Goal: Book appointment/travel/reservation

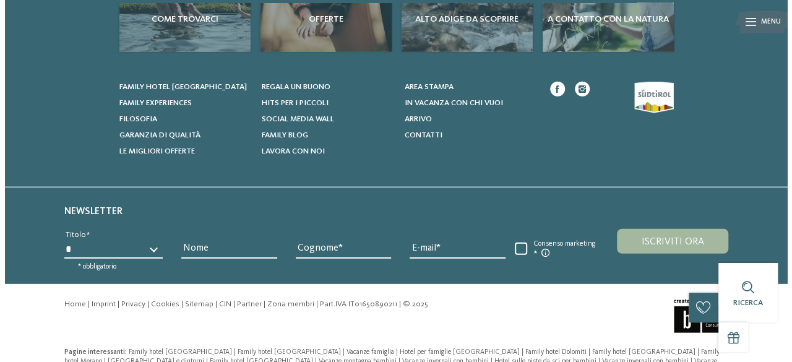
scroll to position [1463, 0]
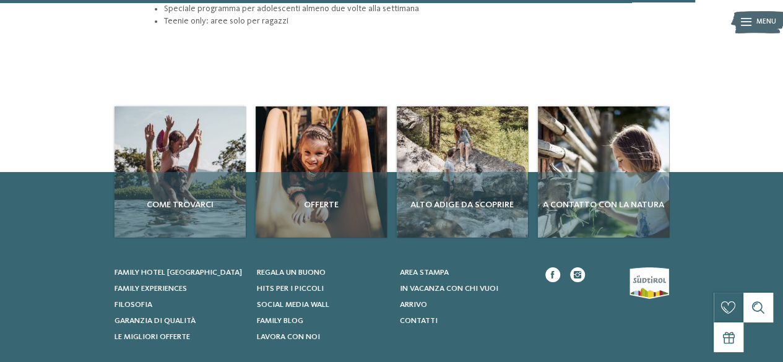
click at [741, 20] on icon at bounding box center [746, 23] width 11 height 8
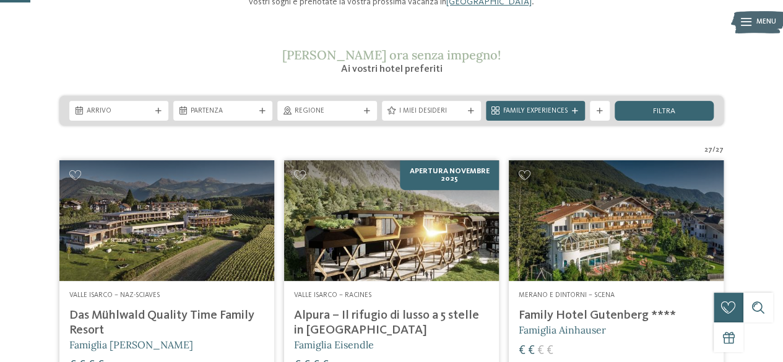
scroll to position [186, 0]
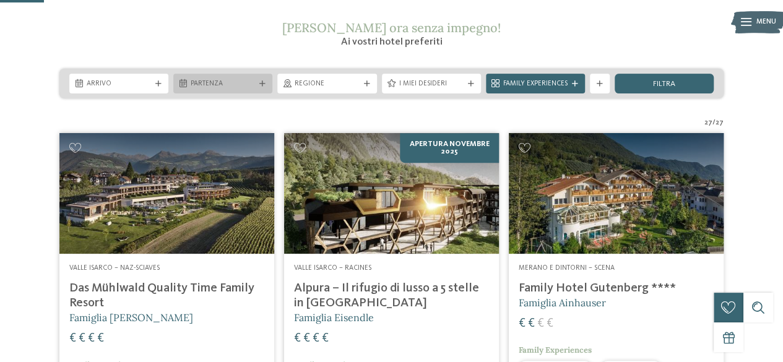
click at [262, 80] on div "Partenza" at bounding box center [222, 84] width 99 height 20
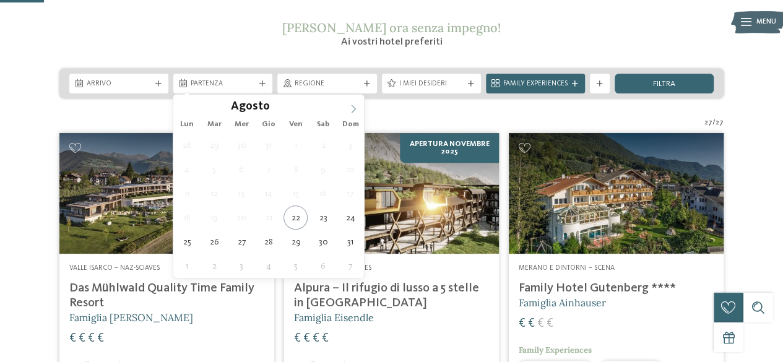
click at [353, 107] on icon at bounding box center [353, 109] width 9 height 9
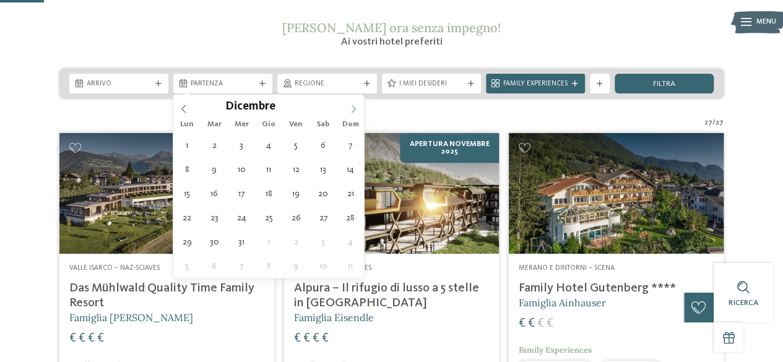
click at [353, 107] on icon at bounding box center [353, 109] width 9 height 9
type div "28.12.2025"
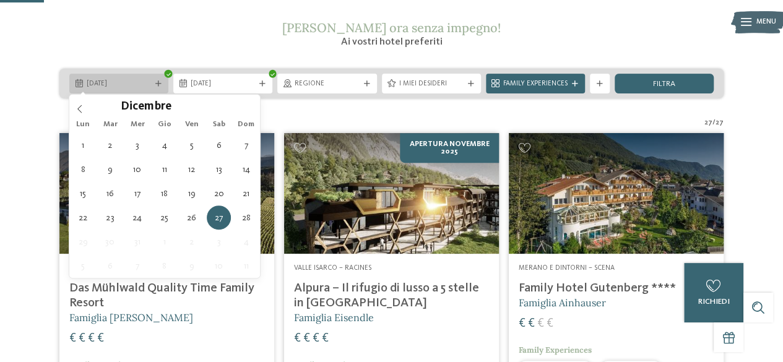
click at [125, 83] on span "27.12.2025" at bounding box center [119, 84] width 64 height 10
type div "[DATE]"
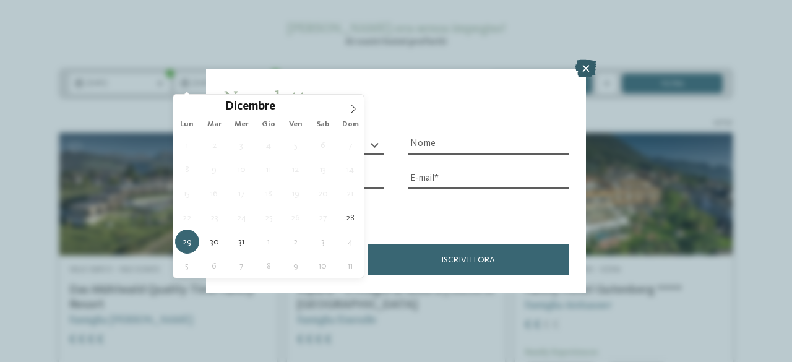
click at [584, 69] on icon at bounding box center [585, 68] width 21 height 17
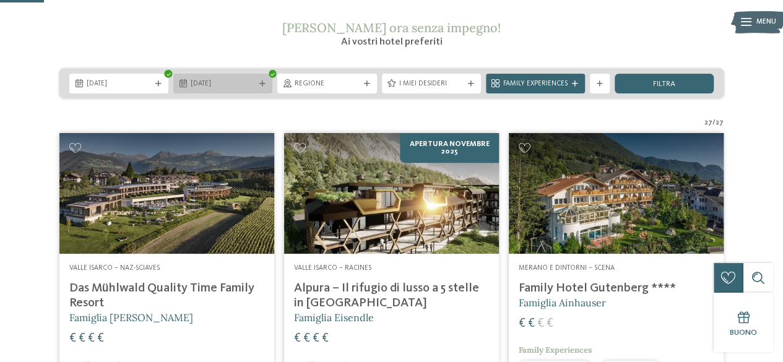
click at [252, 79] on span "29.12.2025" at bounding box center [223, 84] width 64 height 10
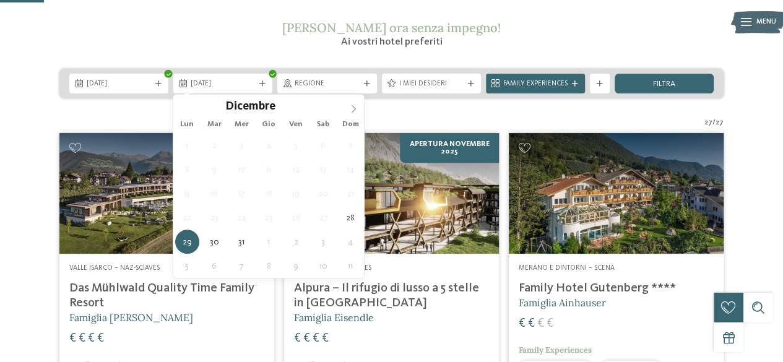
click at [353, 107] on icon at bounding box center [353, 109] width 9 height 9
click at [183, 108] on div "Gennaio ****" at bounding box center [268, 105] width 191 height 21
click at [246, 80] on span "29.12.2025" at bounding box center [223, 84] width 64 height 10
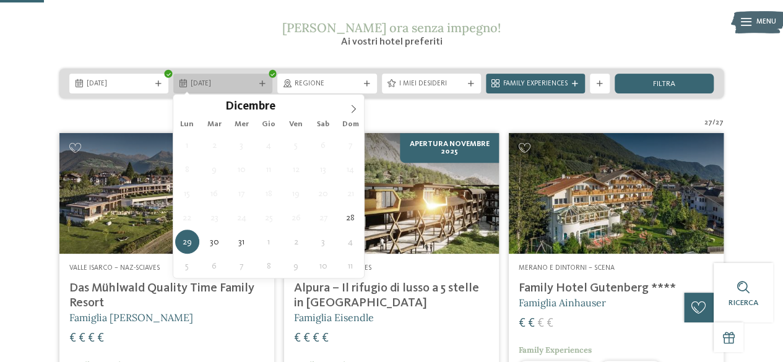
click at [200, 80] on span "29.12.2025" at bounding box center [223, 84] width 64 height 10
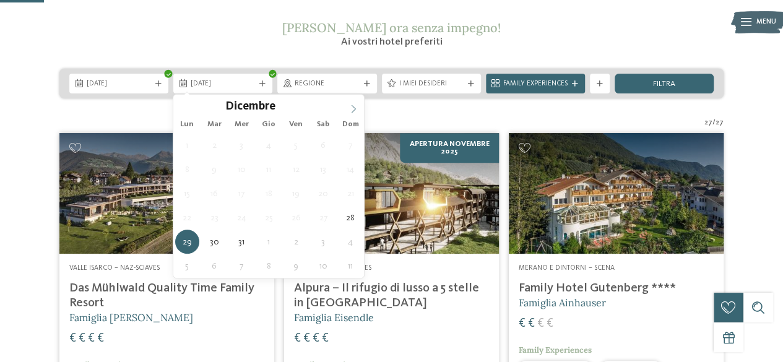
type input "****"
click at [351, 108] on icon at bounding box center [353, 109] width 9 height 9
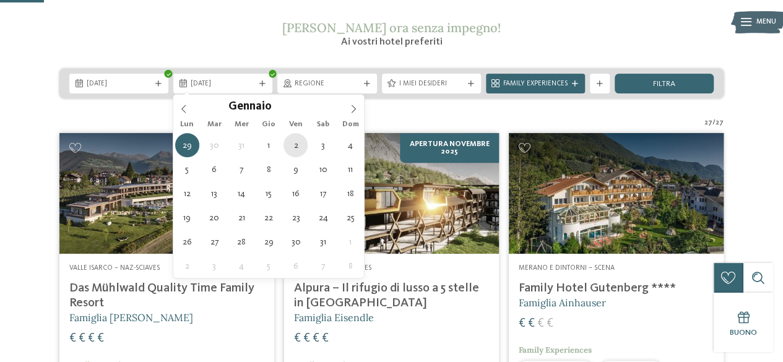
type div "02.01.2026"
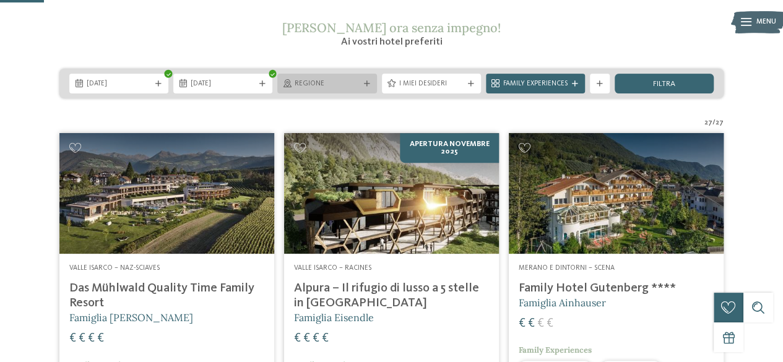
click at [366, 81] on icon at bounding box center [367, 84] width 6 height 6
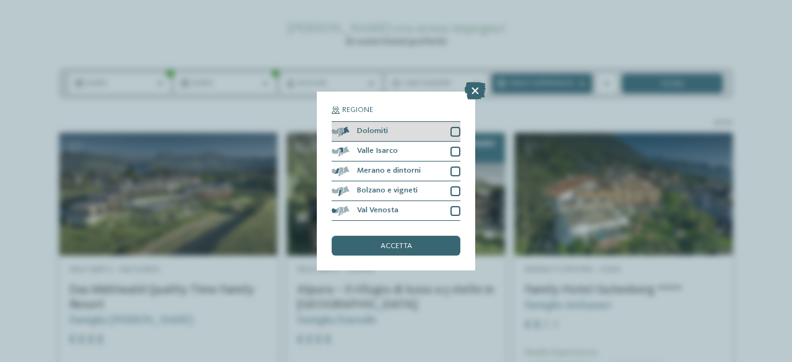
click at [455, 129] on div at bounding box center [455, 132] width 10 height 10
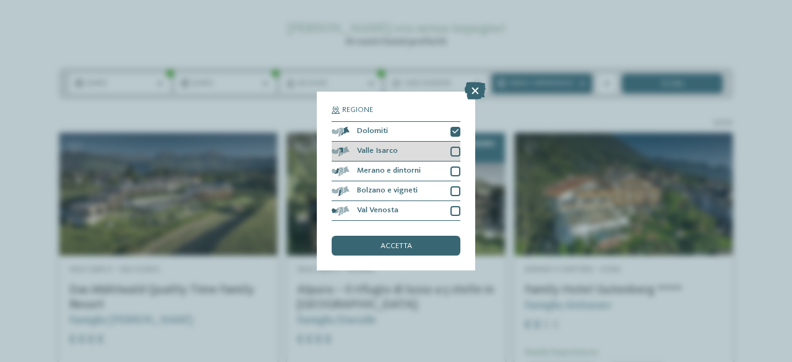
click at [455, 149] on div at bounding box center [455, 152] width 10 height 10
click at [455, 171] on div at bounding box center [455, 171] width 10 height 10
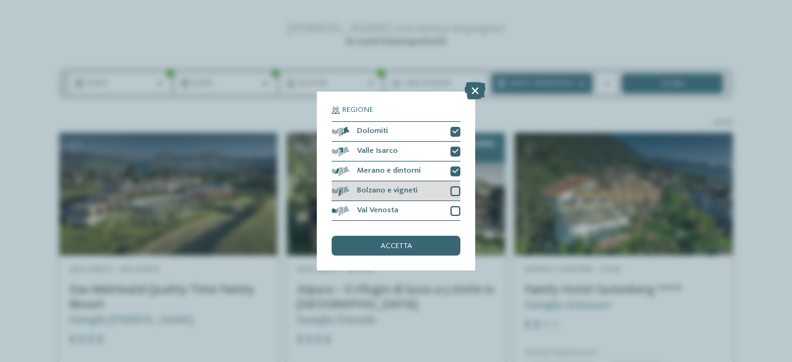
click at [455, 192] on div at bounding box center [455, 191] width 10 height 10
click at [453, 210] on div at bounding box center [455, 211] width 10 height 10
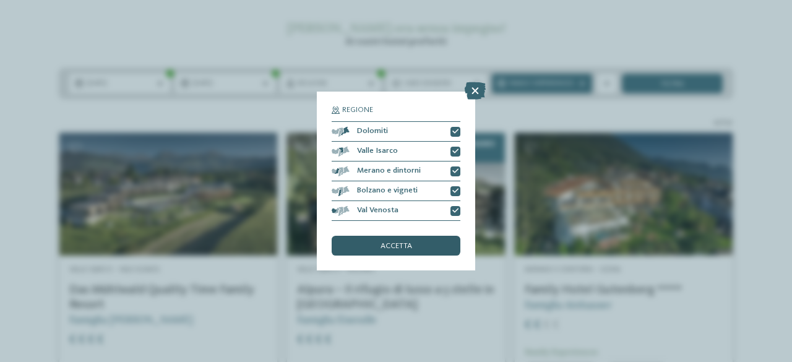
click at [398, 240] on div "accetta" at bounding box center [396, 246] width 129 height 20
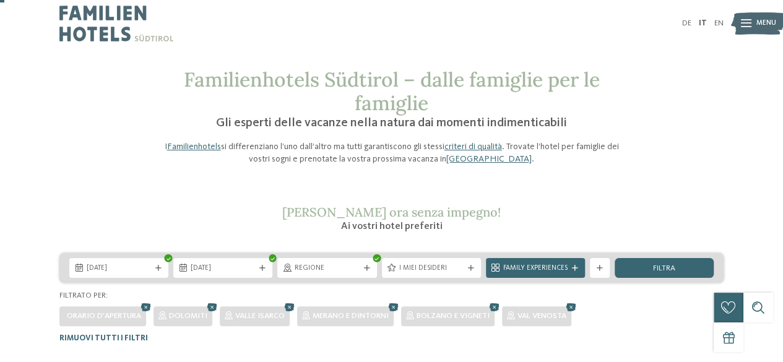
scroll to position [0, 0]
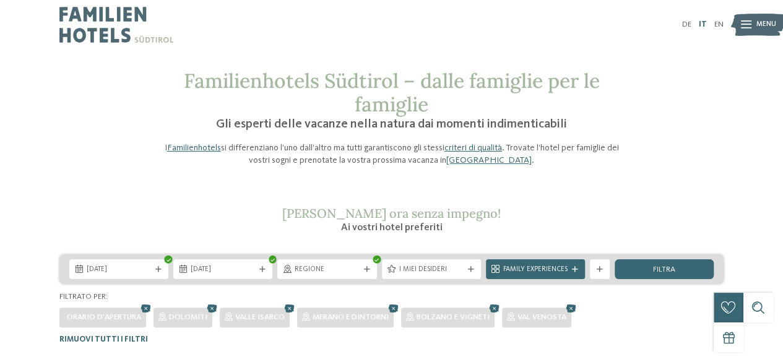
click at [702, 23] on link "IT" at bounding box center [703, 24] width 8 height 8
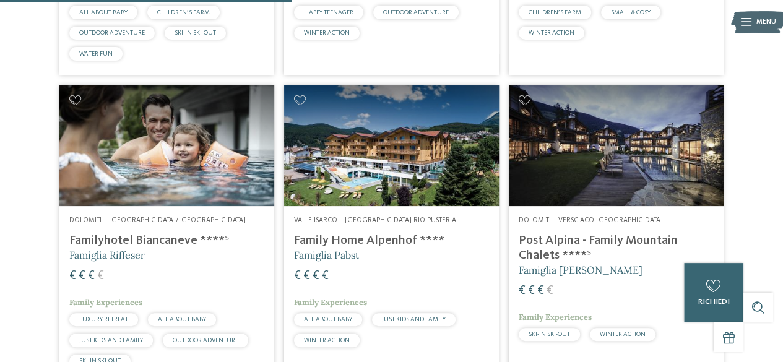
scroll to position [924, 0]
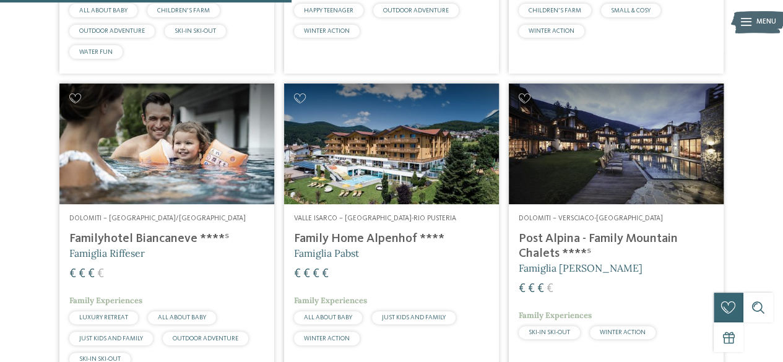
click at [385, 166] on img at bounding box center [391, 144] width 215 height 121
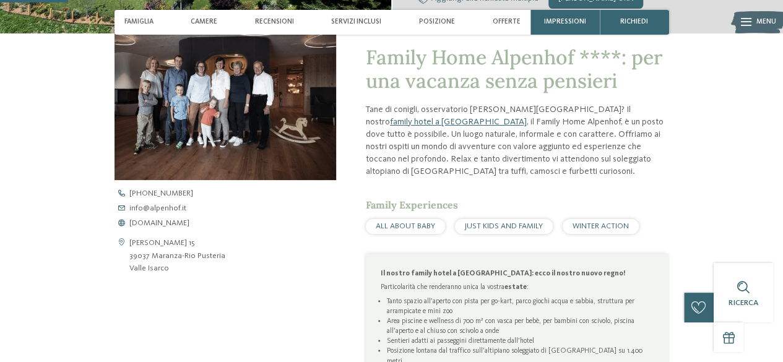
scroll to position [371, 0]
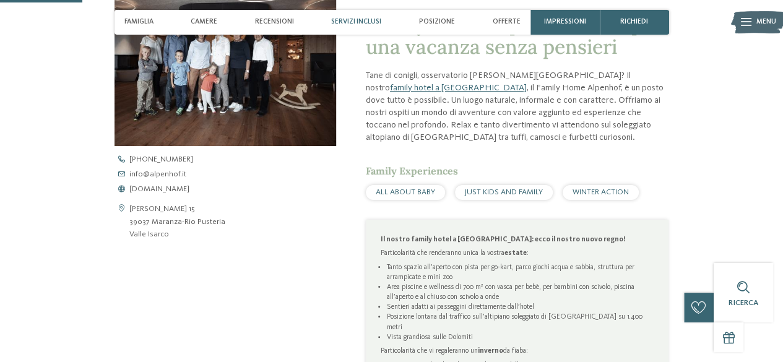
click at [363, 19] on span "Servizi inclusi" at bounding box center [356, 22] width 50 height 8
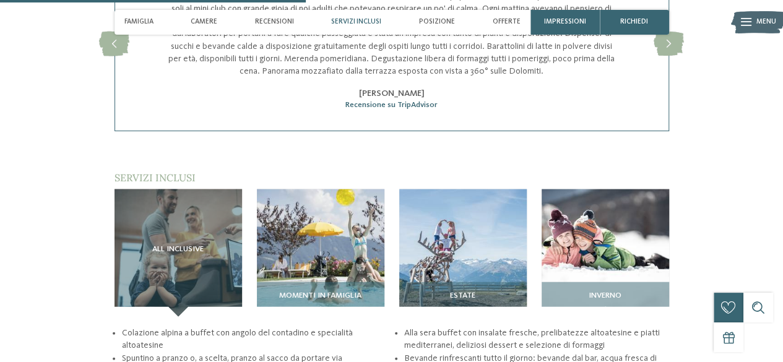
scroll to position [1431, 0]
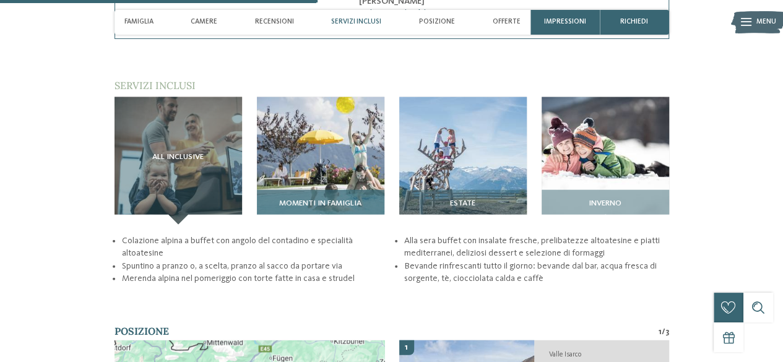
click at [309, 162] on img at bounding box center [320, 160] width 127 height 127
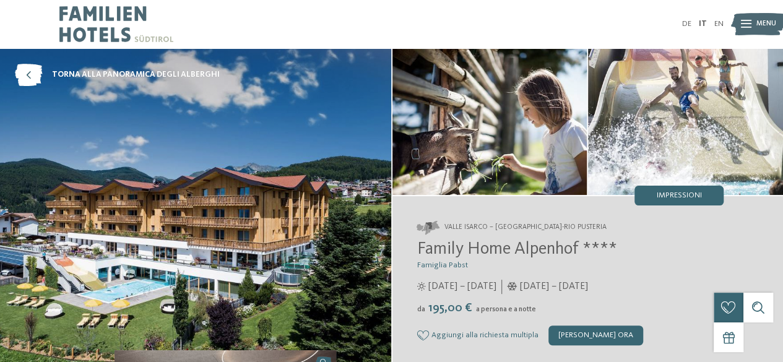
scroll to position [0, 0]
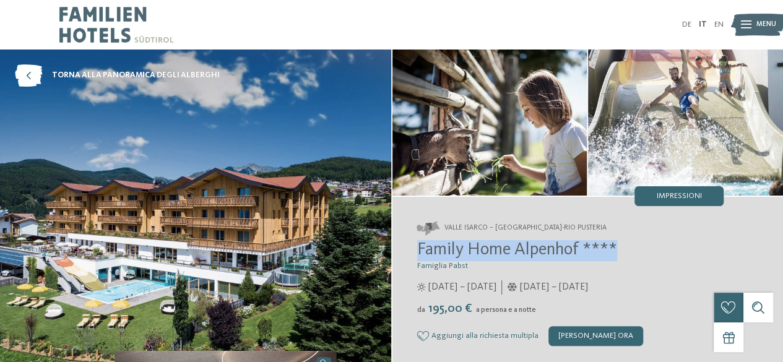
drag, startPoint x: 418, startPoint y: 249, endPoint x: 623, endPoint y: 241, distance: 204.4
click at [623, 245] on h2 "Family Home Alpenhof ****" at bounding box center [570, 250] width 307 height 21
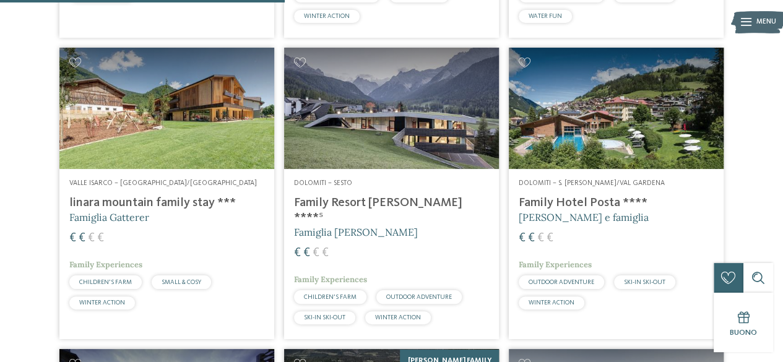
scroll to position [677, 0]
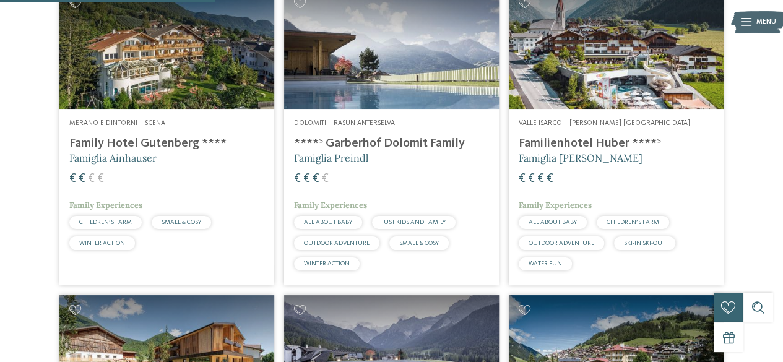
click at [155, 72] on img at bounding box center [166, 48] width 215 height 121
click at [387, 76] on img at bounding box center [391, 48] width 215 height 121
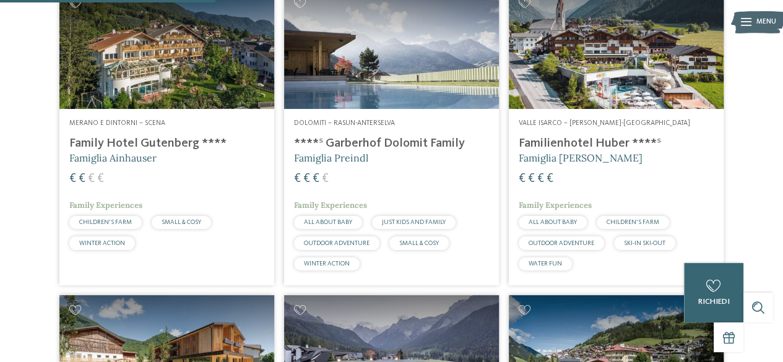
click at [602, 67] on img at bounding box center [616, 48] width 215 height 121
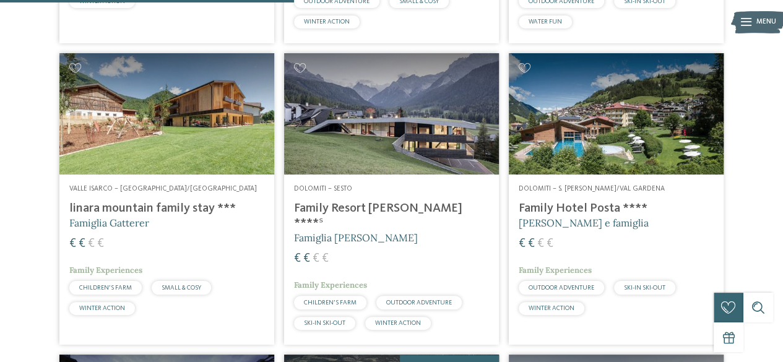
scroll to position [924, 0]
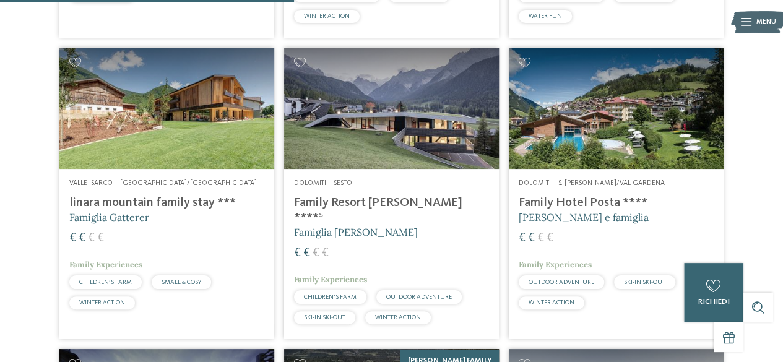
click at [593, 103] on img at bounding box center [616, 108] width 215 height 121
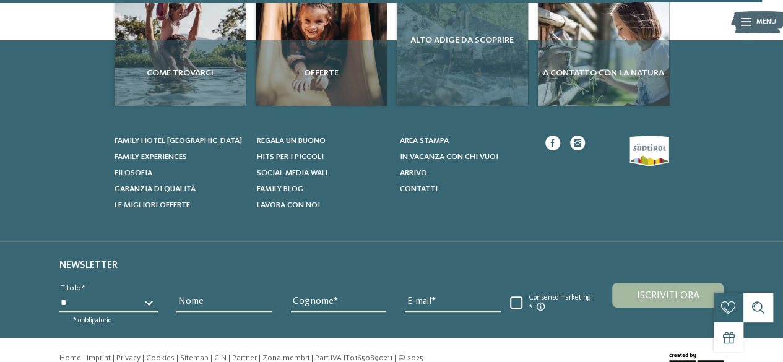
scroll to position [2460, 0]
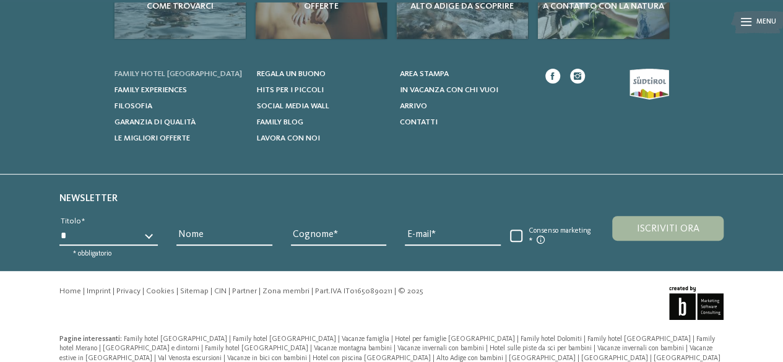
click at [162, 70] on span "Family hotel [GEOGRAPHIC_DATA]" at bounding box center [177, 74] width 127 height 8
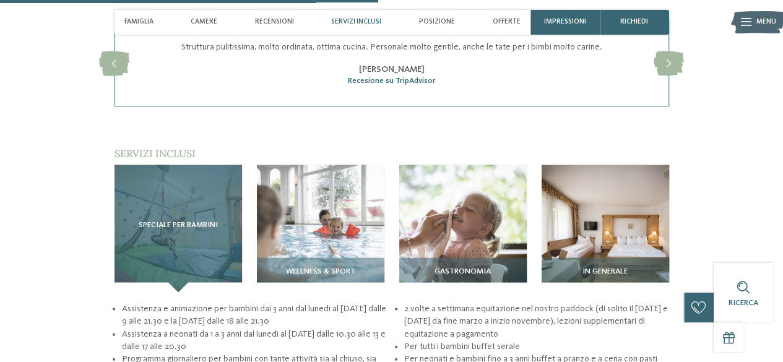
scroll to position [1114, 0]
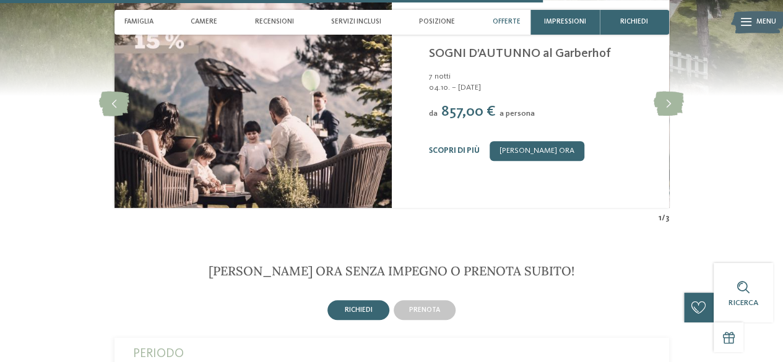
scroll to position [2475, 0]
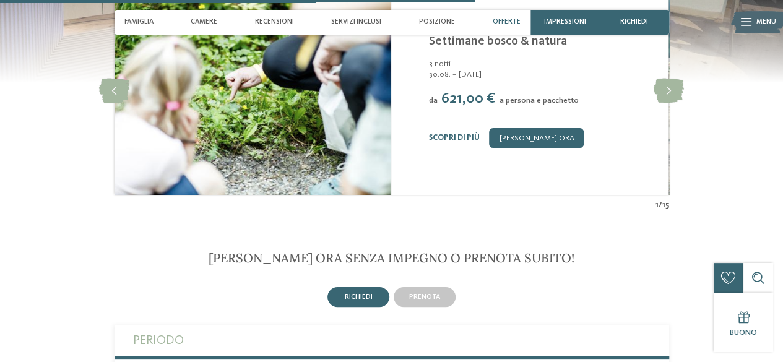
scroll to position [2228, 0]
